Goal: Find specific page/section: Find specific page/section

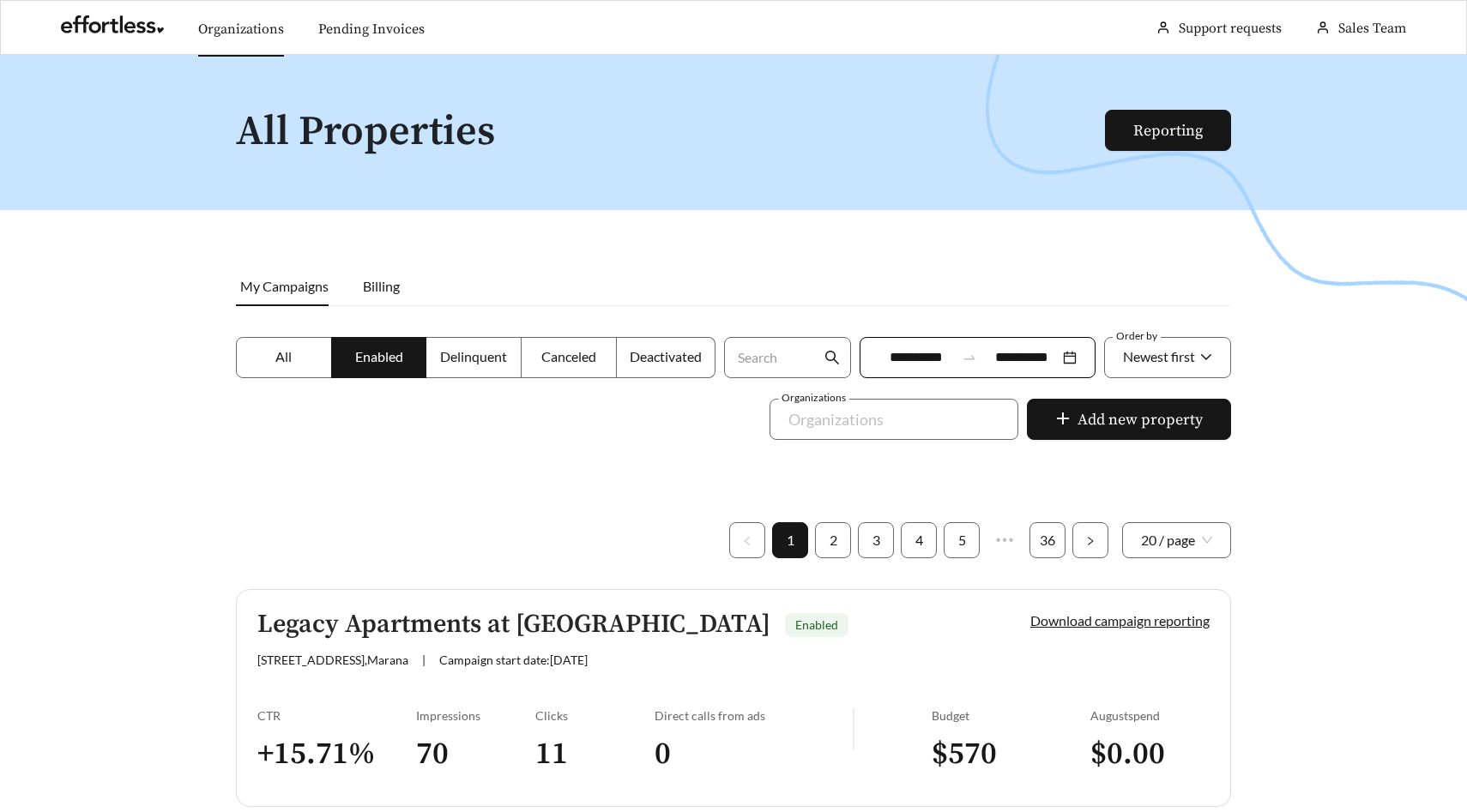
click at [244, 34] on link "Organizations" at bounding box center [240, 29] width 86 height 17
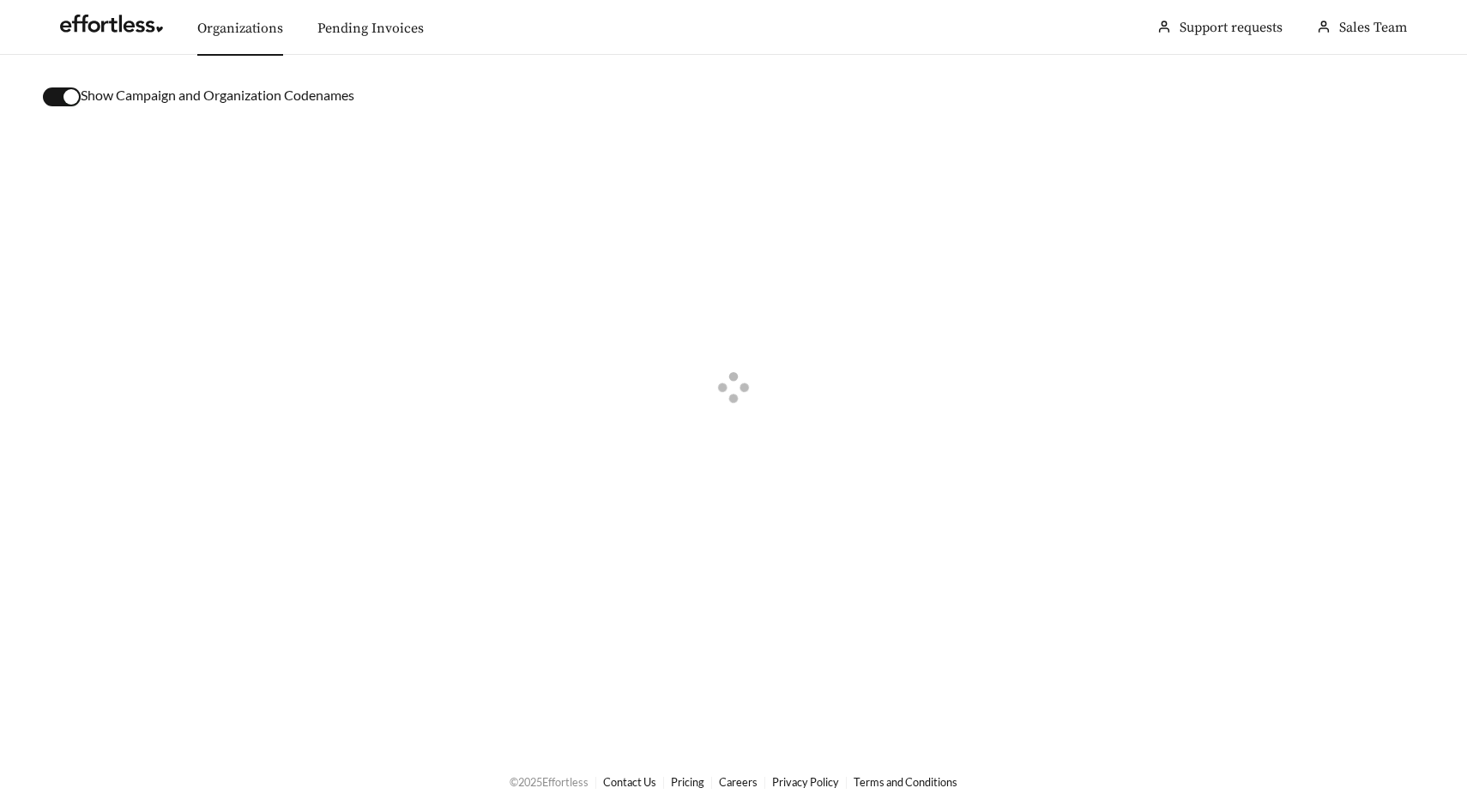
click at [67, 94] on div "button" at bounding box center [71, 97] width 16 height 16
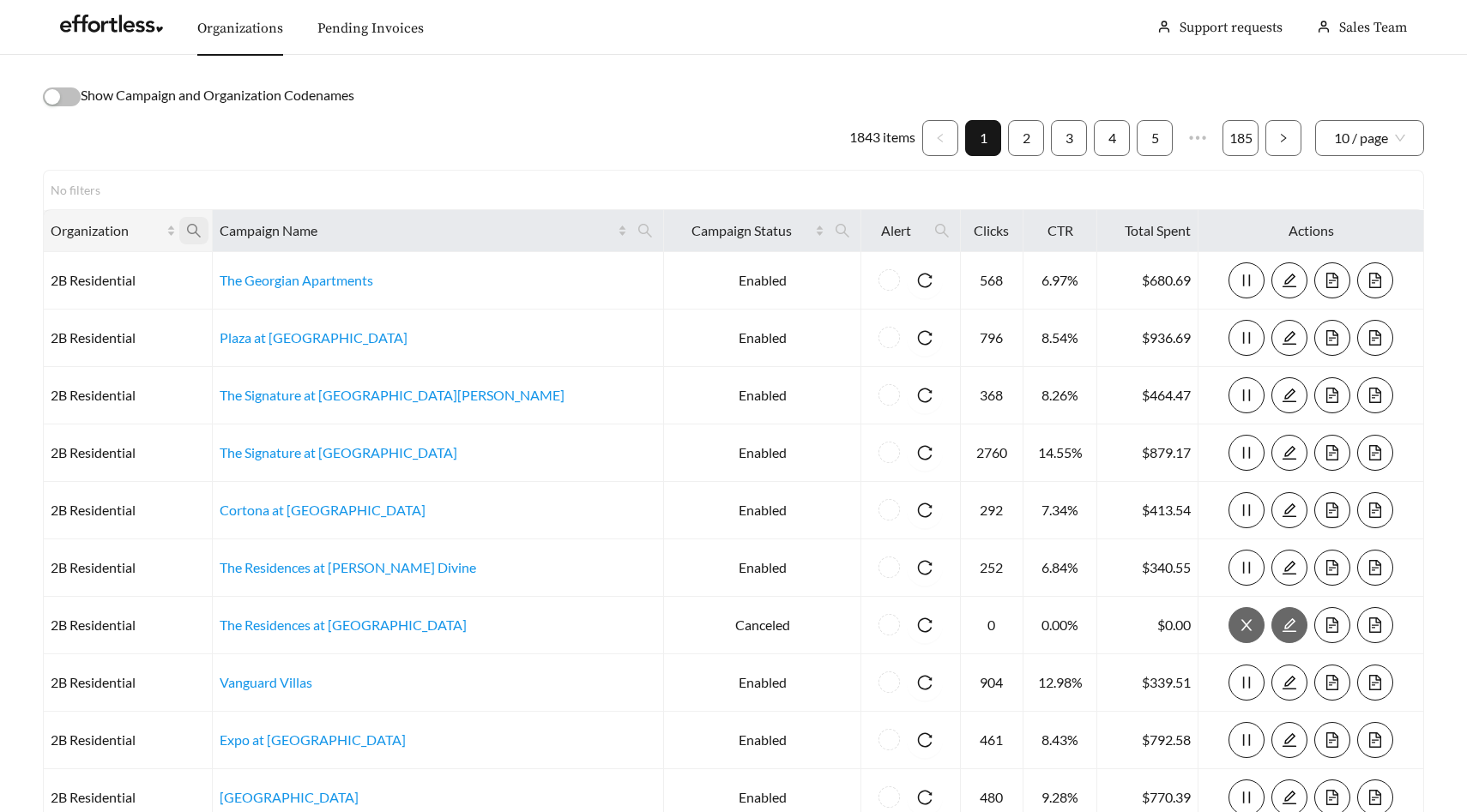
click at [202, 228] on icon "search" at bounding box center [194, 231] width 16 height 16
click at [630, 237] on span at bounding box center [645, 230] width 30 height 28
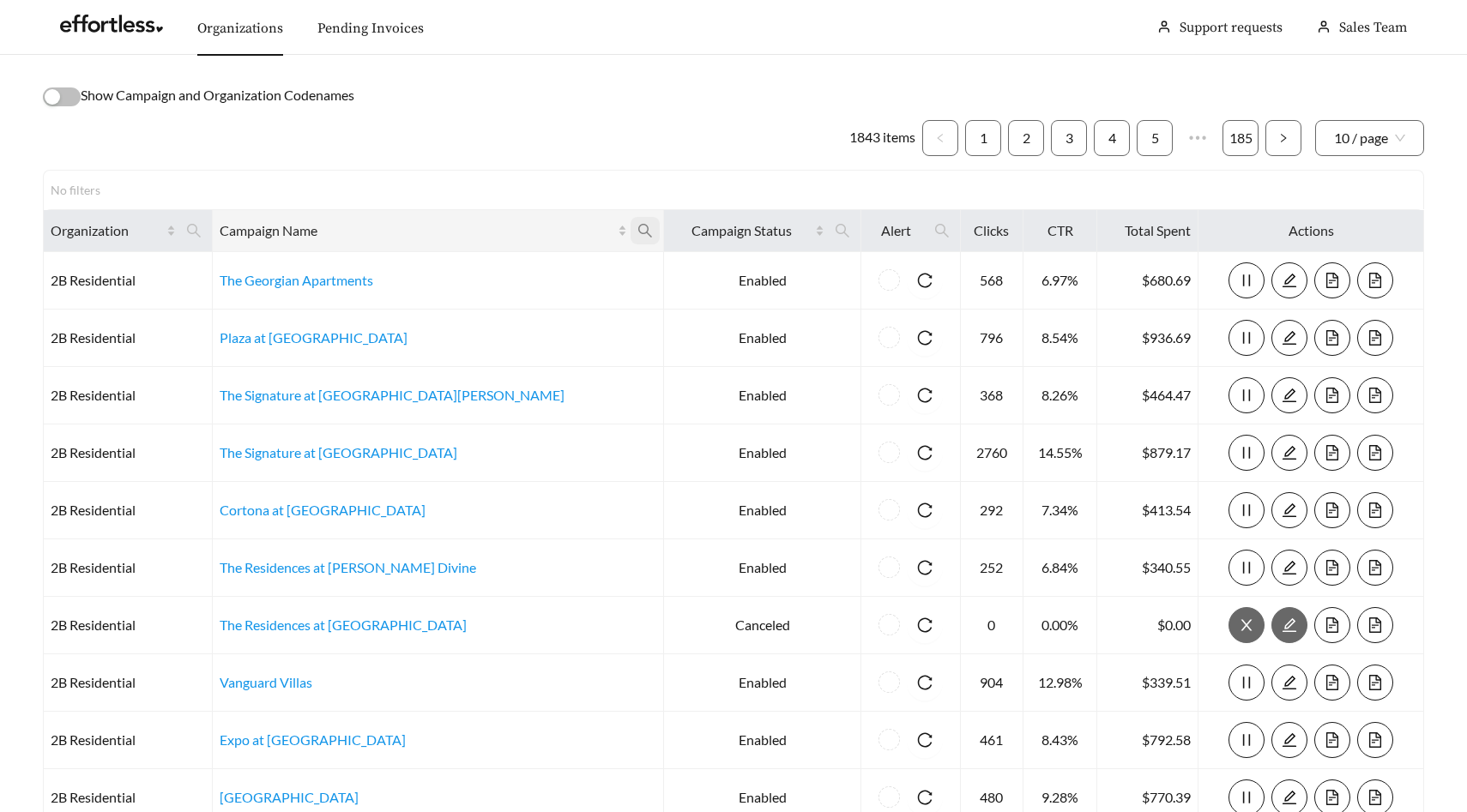
click at [637, 229] on icon "search" at bounding box center [645, 231] width 16 height 16
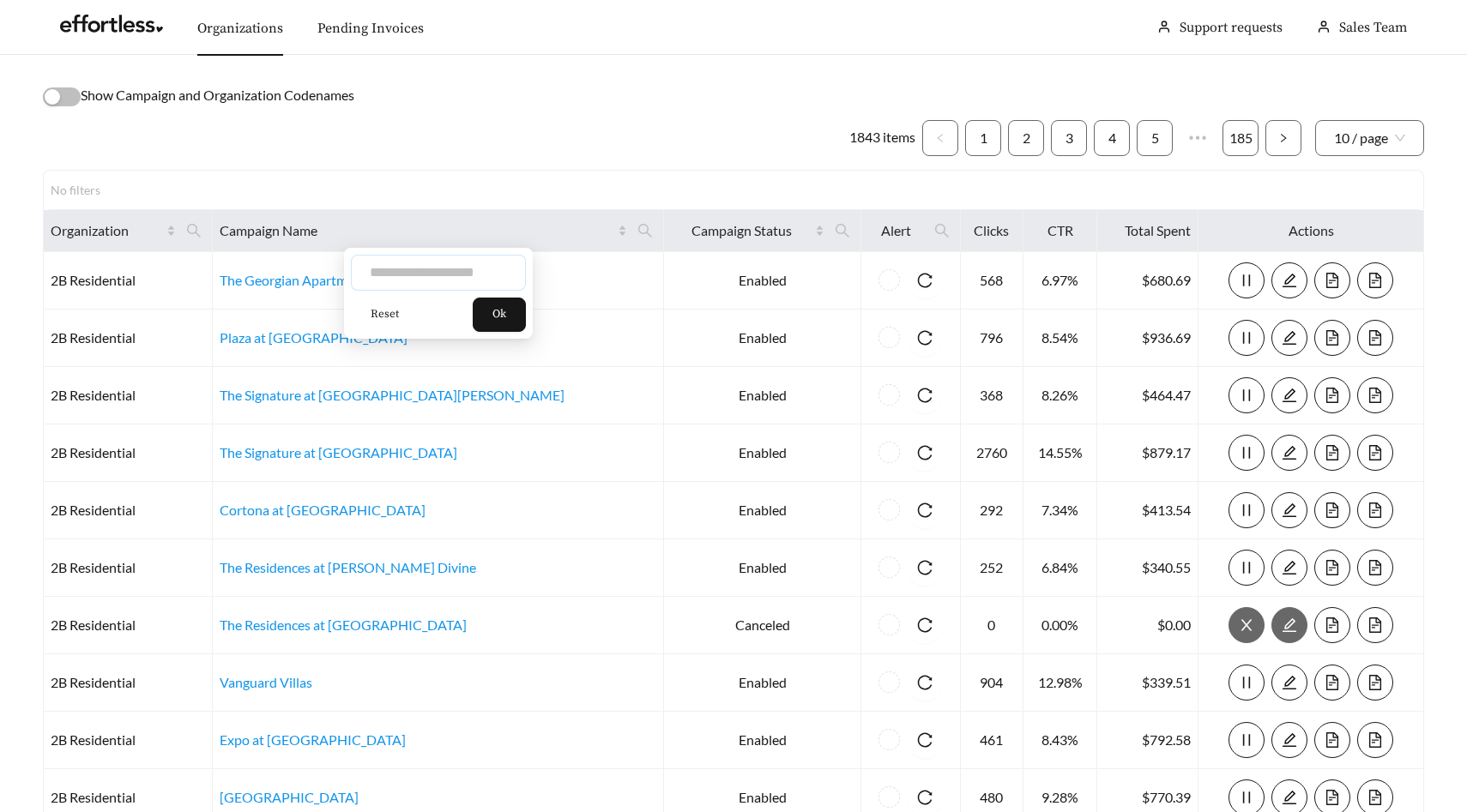
click at [474, 274] on input "text" at bounding box center [438, 273] width 175 height 36
type input "*******"
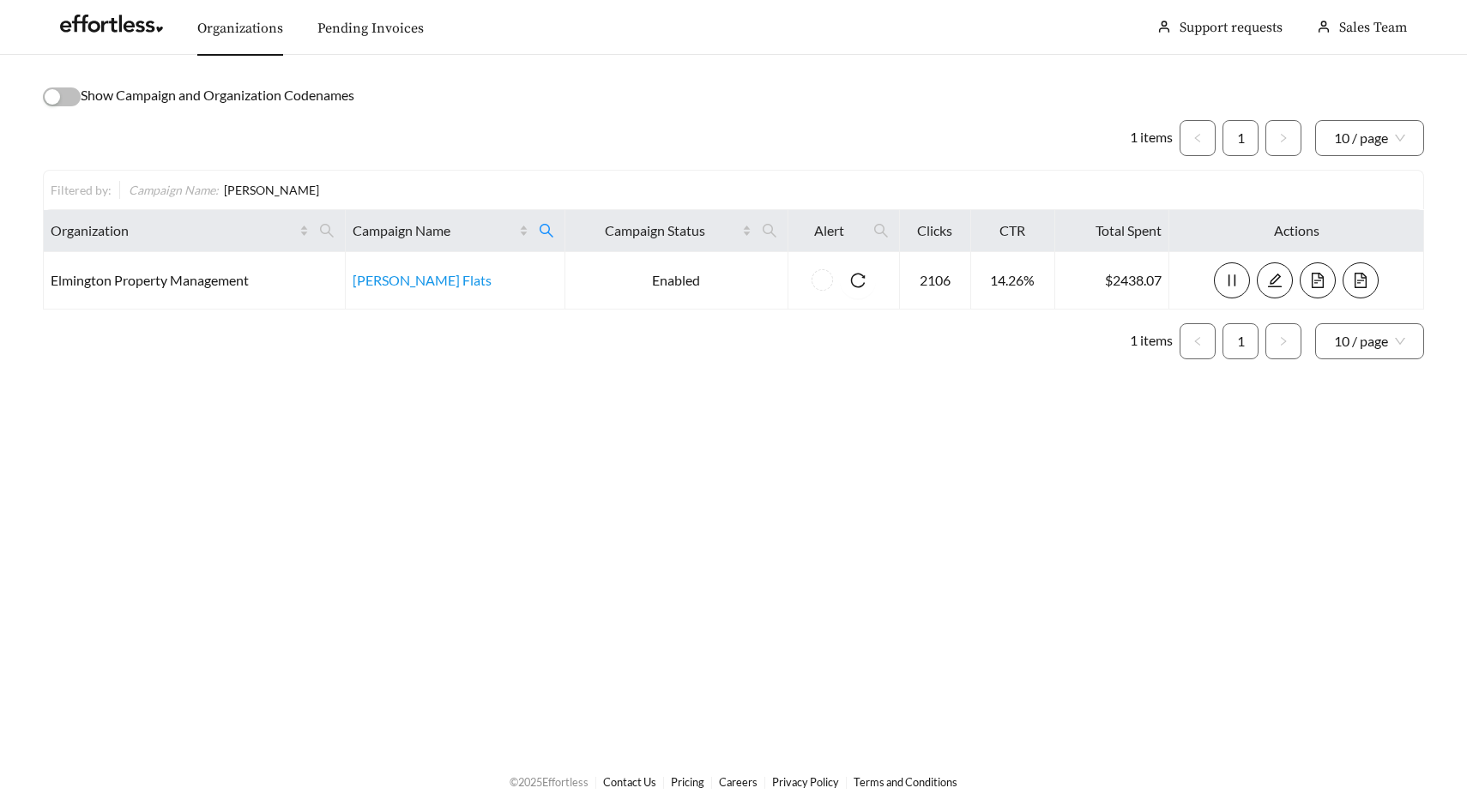
click at [665, 434] on main "Show Campaign and Organization Codenames 1 items 1 10 / page Filtered by: Campa…" at bounding box center [734, 403] width 1467 height 696
